Goal: Information Seeking & Learning: Learn about a topic

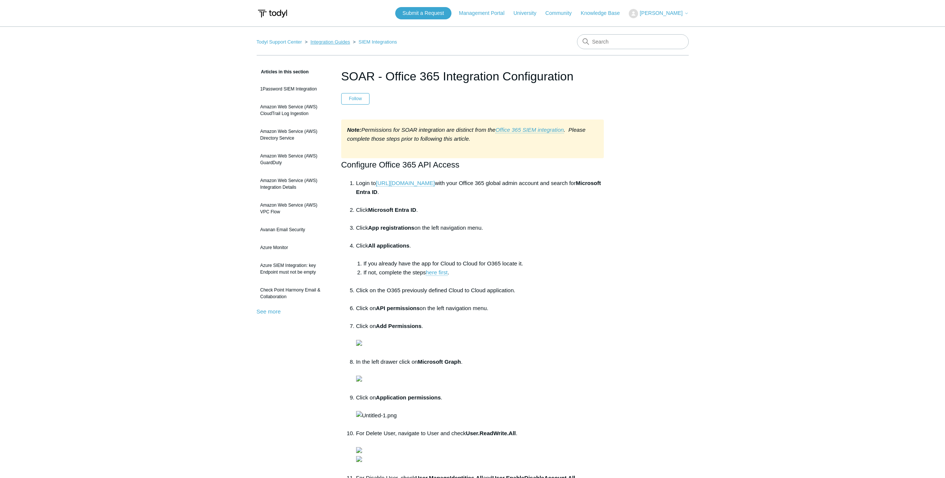
click at [319, 42] on link "Integration Guides" at bounding box center [329, 42] width 39 height 6
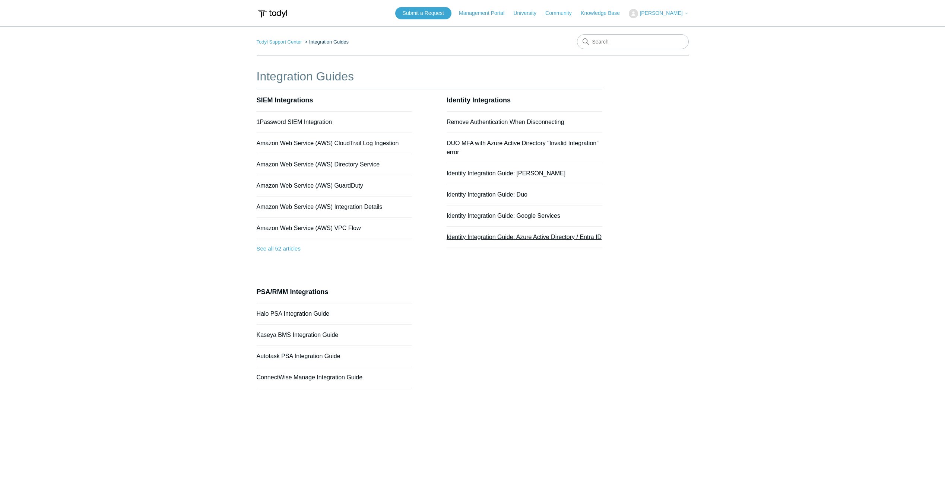
click at [495, 238] on link "Identity Integration Guide: Azure Active Directory / Entra ID" at bounding box center [524, 237] width 155 height 6
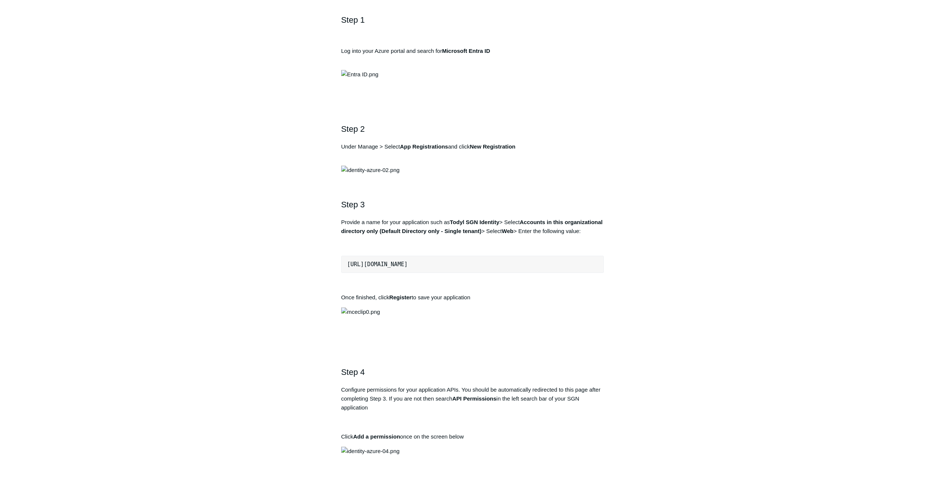
scroll to position [373, 0]
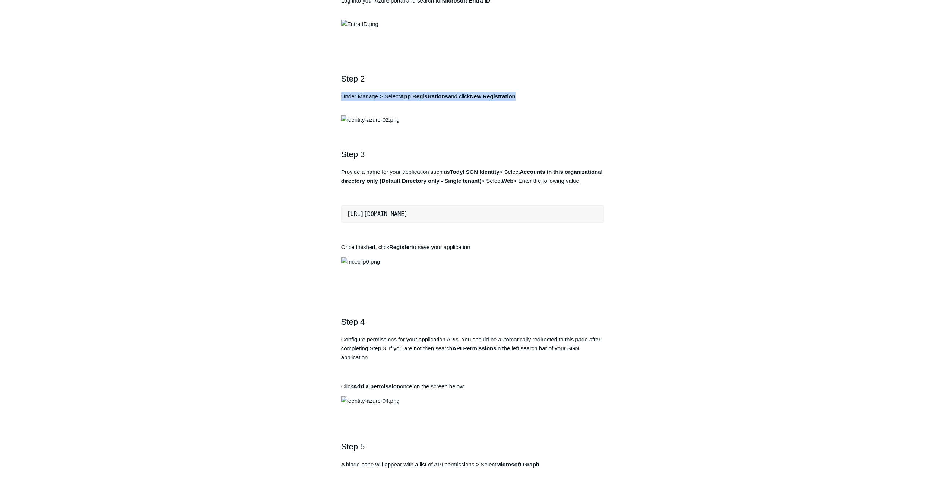
drag, startPoint x: 342, startPoint y: 218, endPoint x: 535, endPoint y: 220, distance: 193.7
click at [535, 110] on p "Under Manage > Select App Registrations and click New Registration" at bounding box center [472, 101] width 263 height 18
drag, startPoint x: 535, startPoint y: 220, endPoint x: 647, endPoint y: 230, distance: 111.8
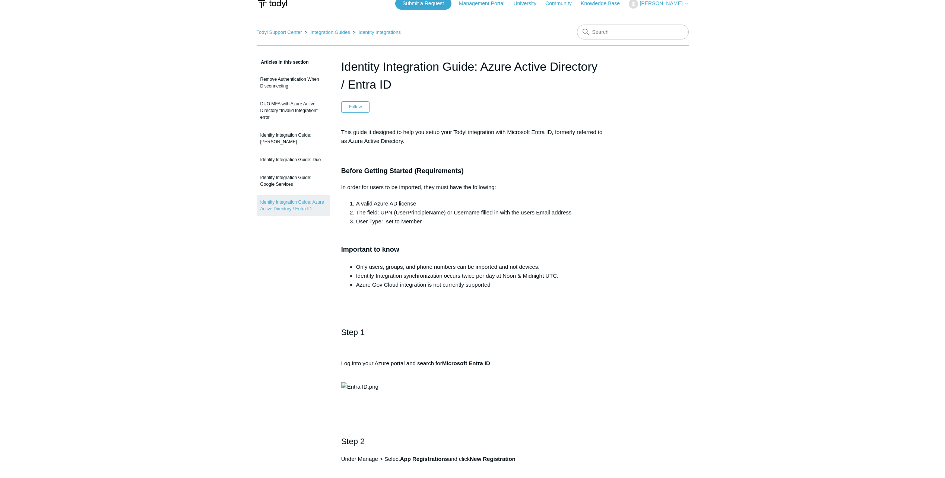
scroll to position [0, 0]
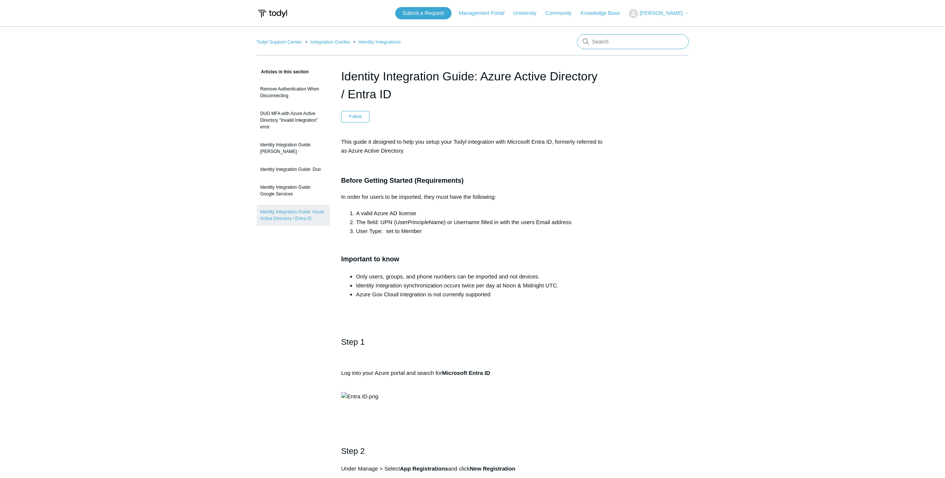
click at [618, 42] on input "Search" at bounding box center [633, 41] width 112 height 15
type input "SOAR"
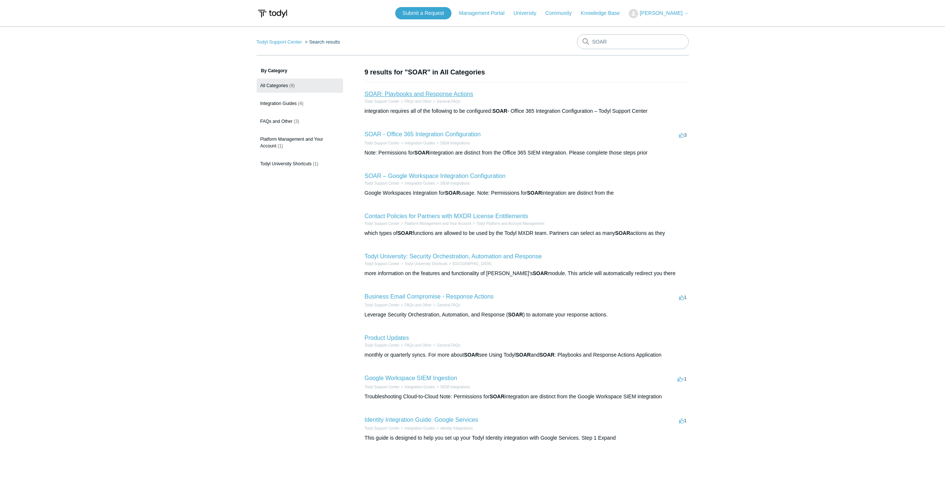
click at [426, 92] on link "SOAR: Playbooks and Response Actions" at bounding box center [419, 94] width 109 height 6
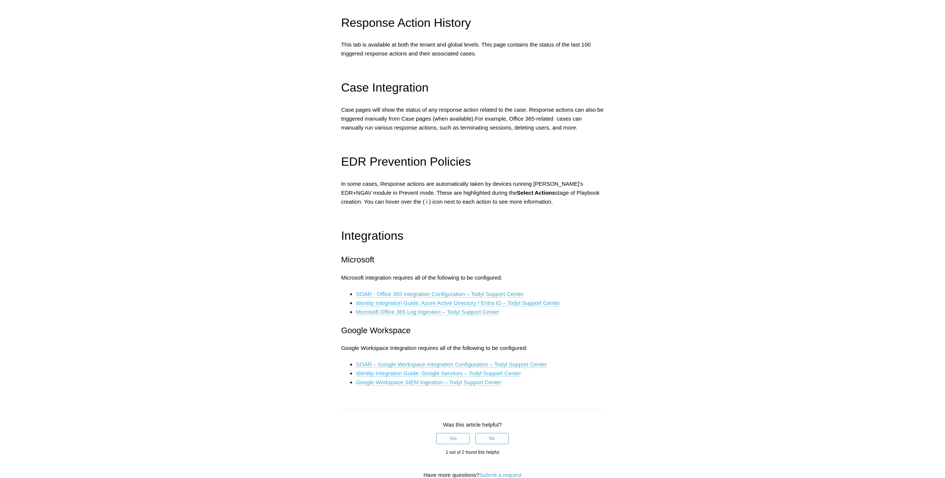
scroll to position [931, 0]
